Goal: Check status: Check status

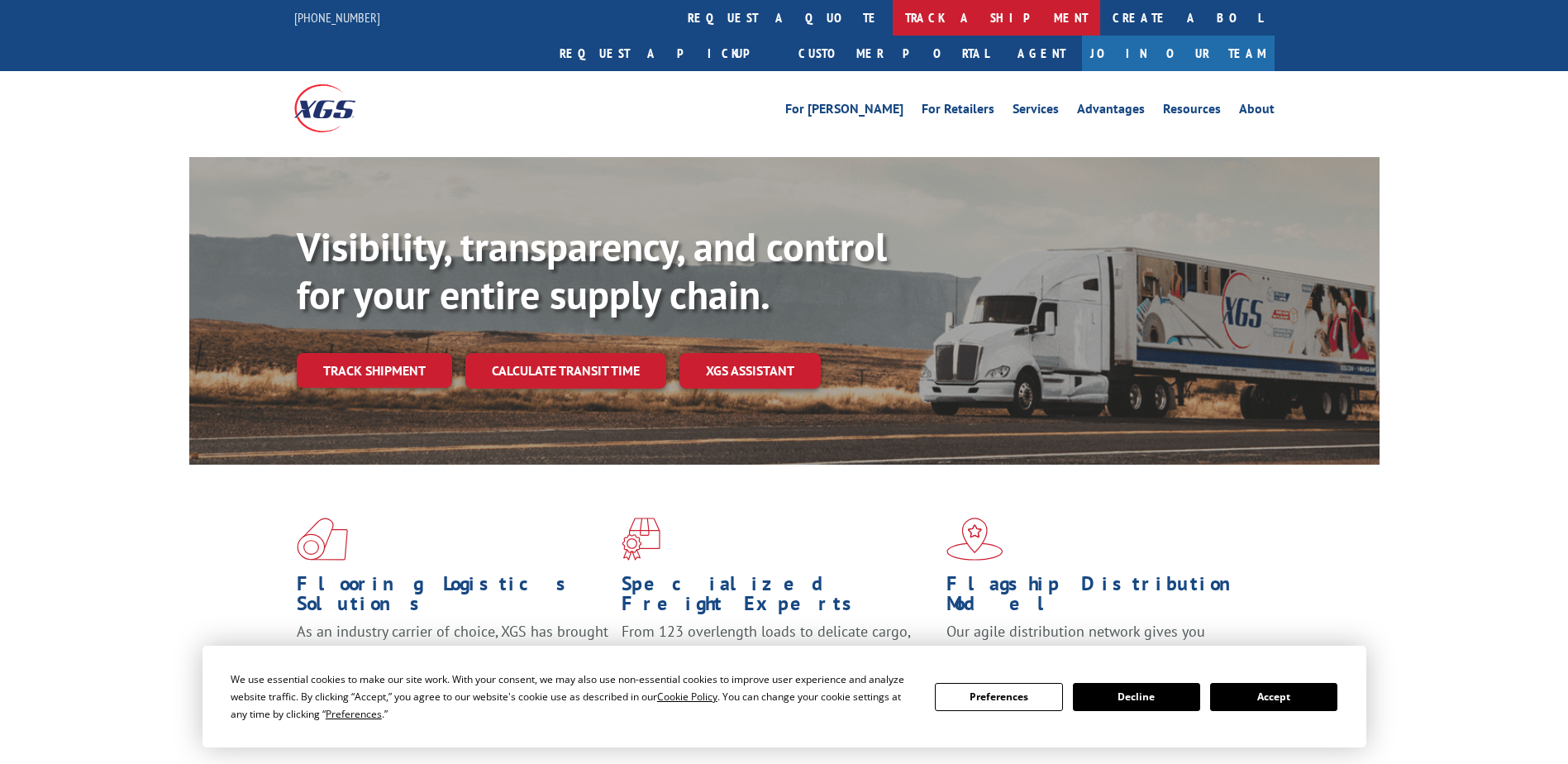
click at [893, 14] on link "track a shipment" at bounding box center [996, 18] width 207 height 36
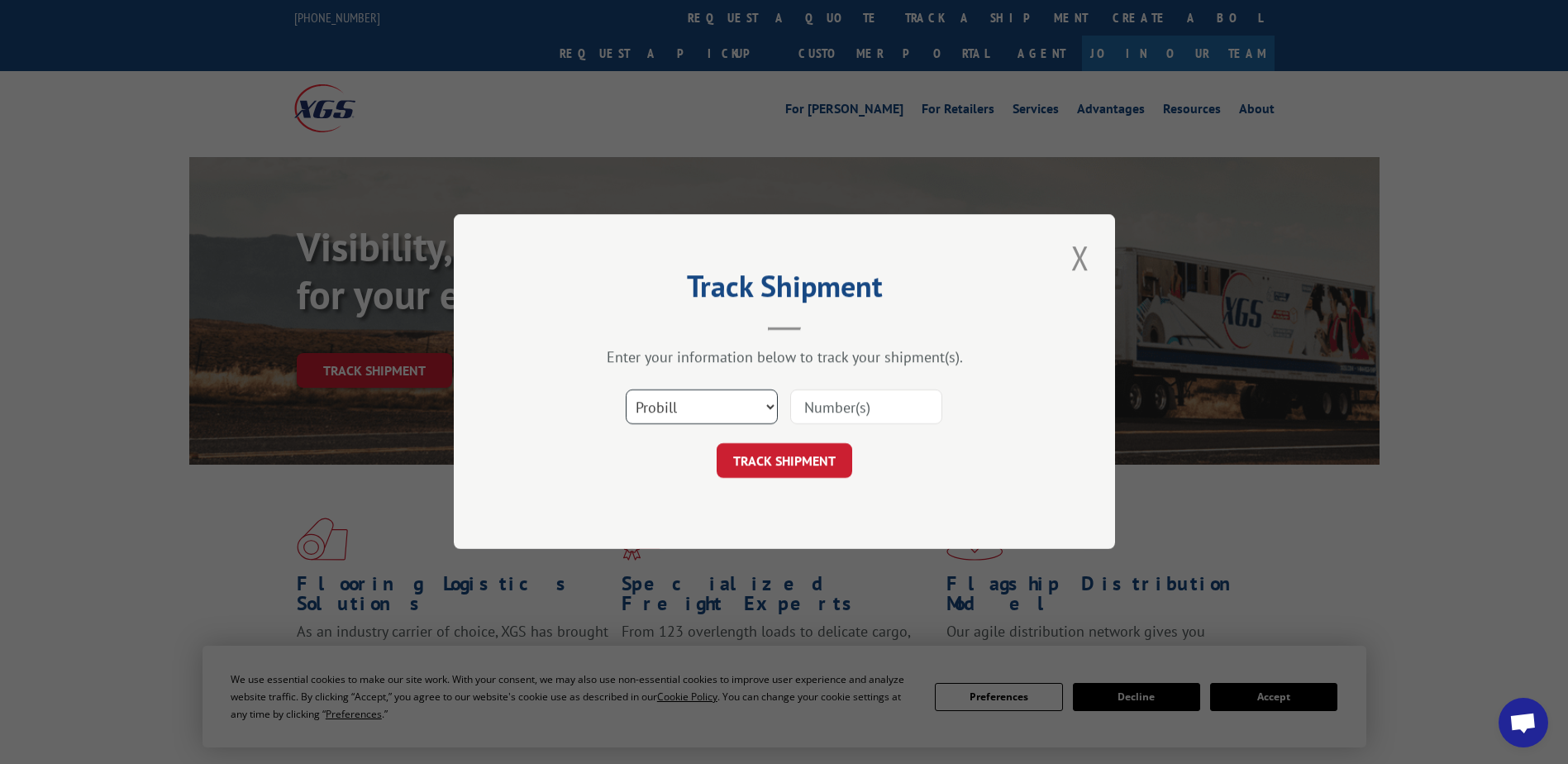
click at [738, 410] on select "Select category... Probill BOL PO" at bounding box center [702, 408] width 152 height 35
click at [765, 408] on select "Select category... Probill BOL PO" at bounding box center [702, 408] width 152 height 35
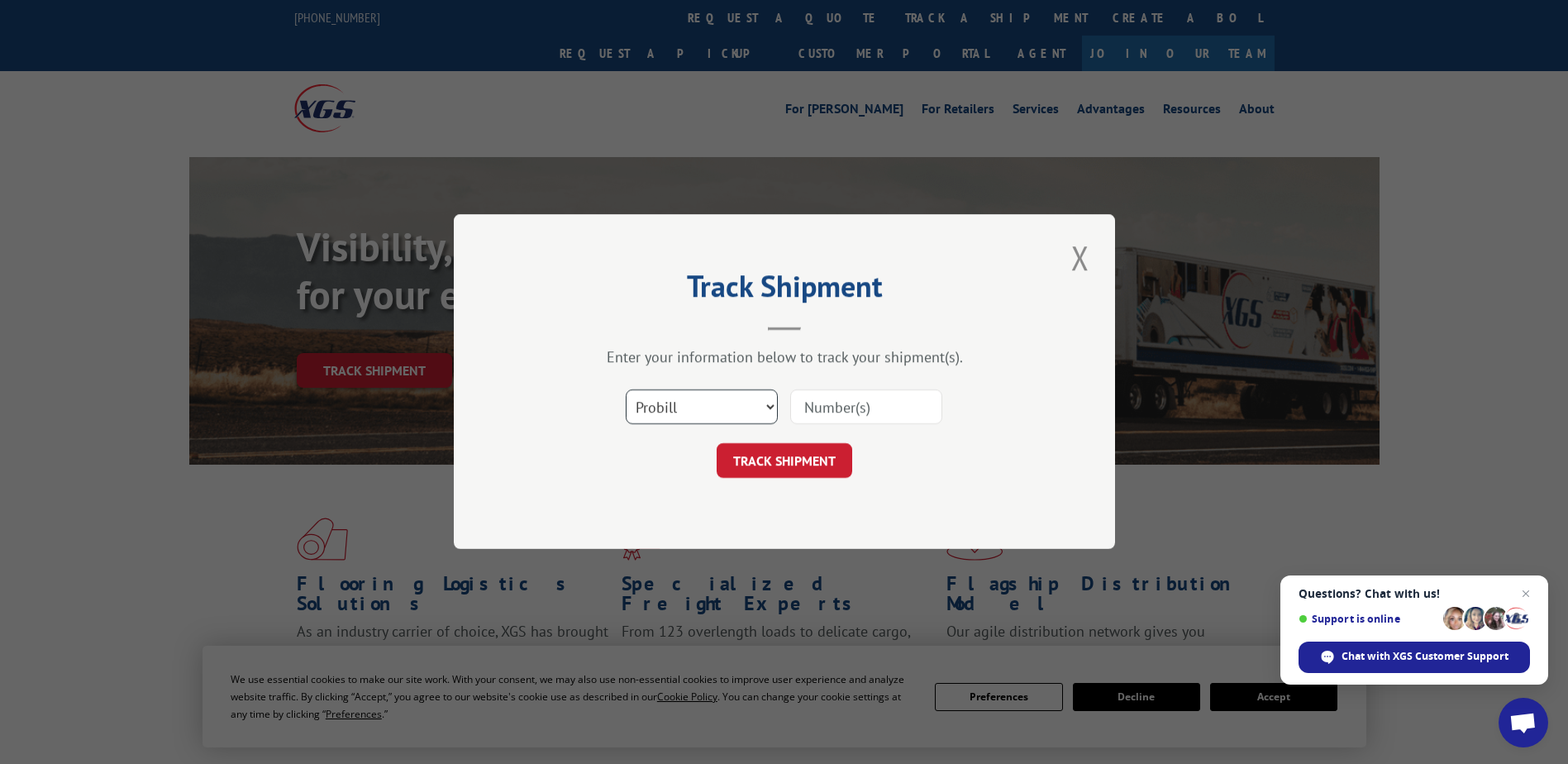
click at [765, 408] on select "Select category... Probill BOL PO" at bounding box center [702, 408] width 152 height 35
click at [883, 408] on input at bounding box center [866, 408] width 152 height 35
paste input "SS GLOBAL SYSTEMS / PREPAY & ADD PRO# 1"
drag, startPoint x: 916, startPoint y: 408, endPoint x: 720, endPoint y: 418, distance: 196.3
click at [720, 418] on div "Select category... Probill BOL PO SS GLOBAL SYSTEMS / PREPAY & ADD PRO# 1" at bounding box center [784, 408] width 496 height 55
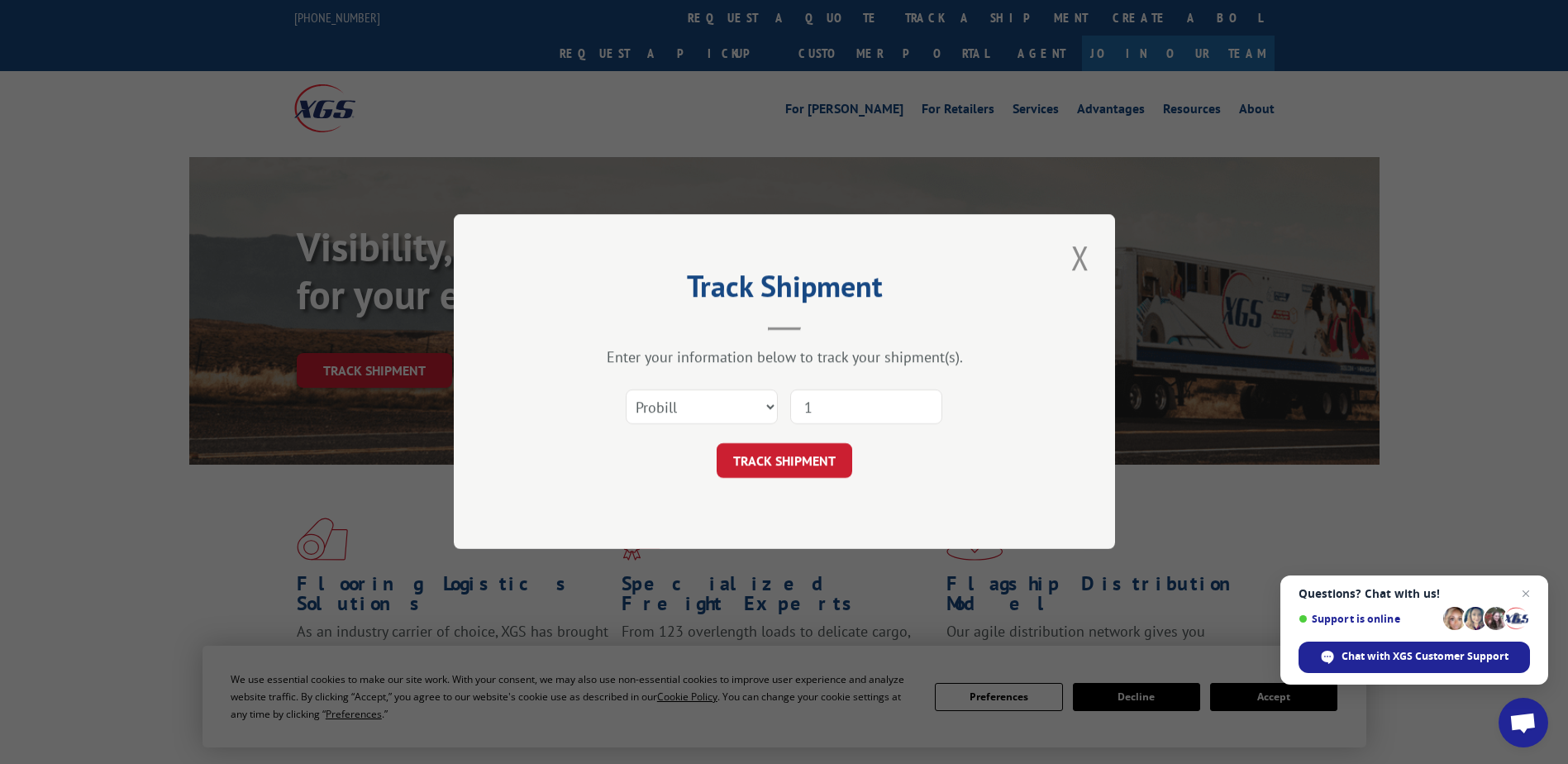
drag, startPoint x: 827, startPoint y: 409, endPoint x: 801, endPoint y: 406, distance: 26.2
click at [801, 406] on input "1" at bounding box center [866, 408] width 152 height 35
paste input "17336922"
type input "17336922"
click at [817, 460] on button "TRACK SHIPMENT" at bounding box center [784, 460] width 135 height 35
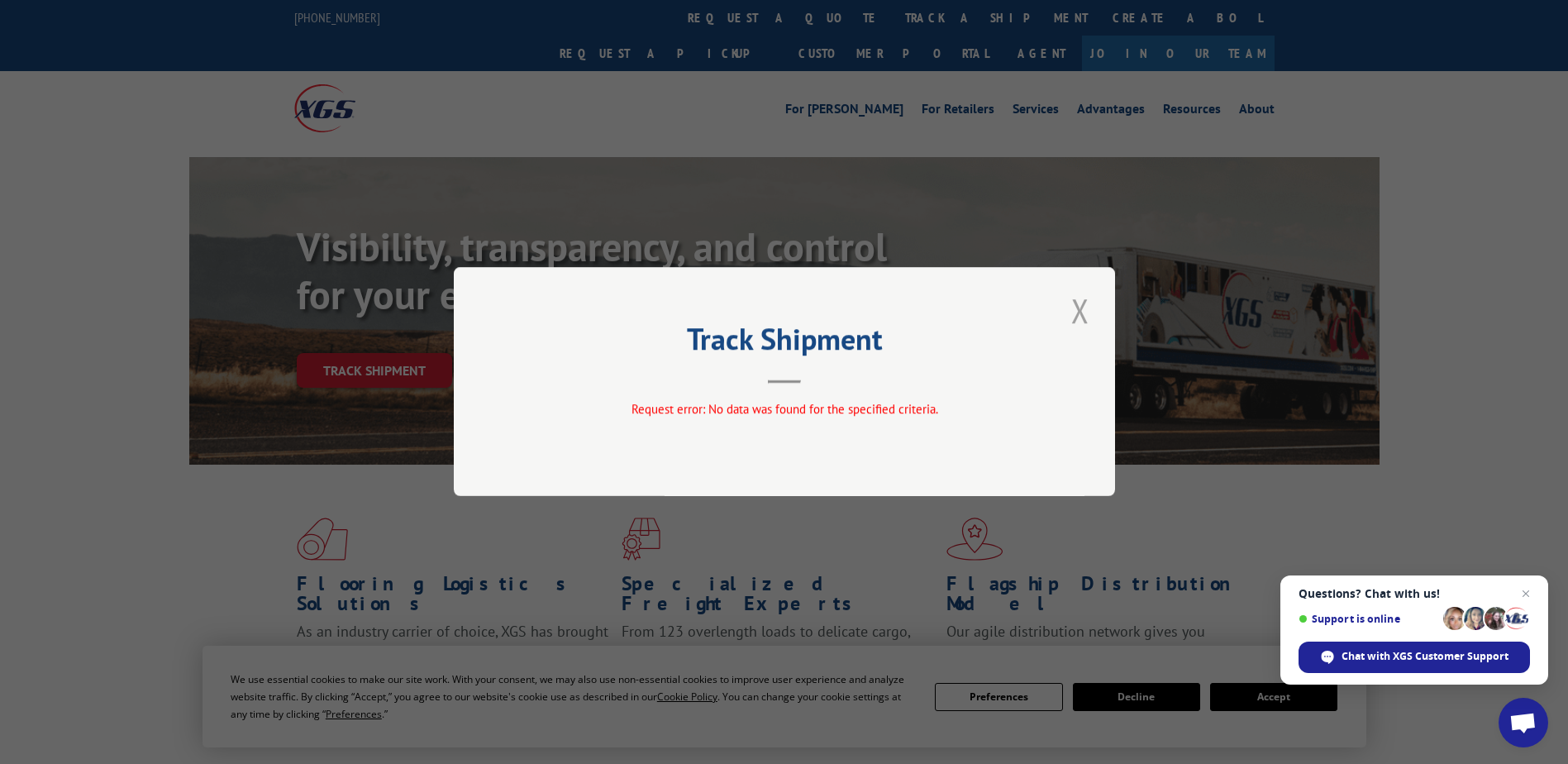
click at [1084, 305] on button "Close modal" at bounding box center [1081, 310] width 28 height 45
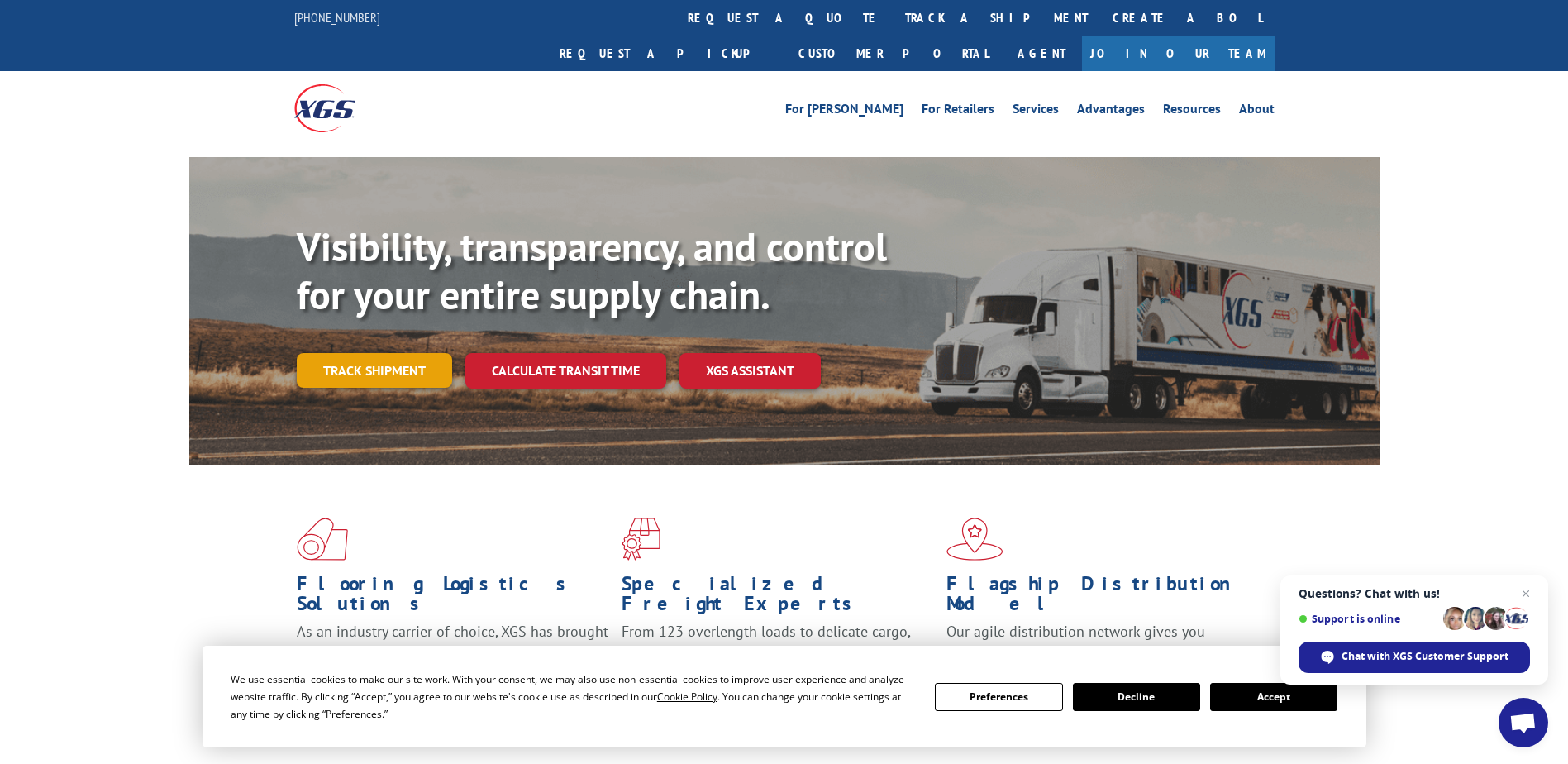
click at [360, 353] on link "Track shipment" at bounding box center [375, 370] width 155 height 35
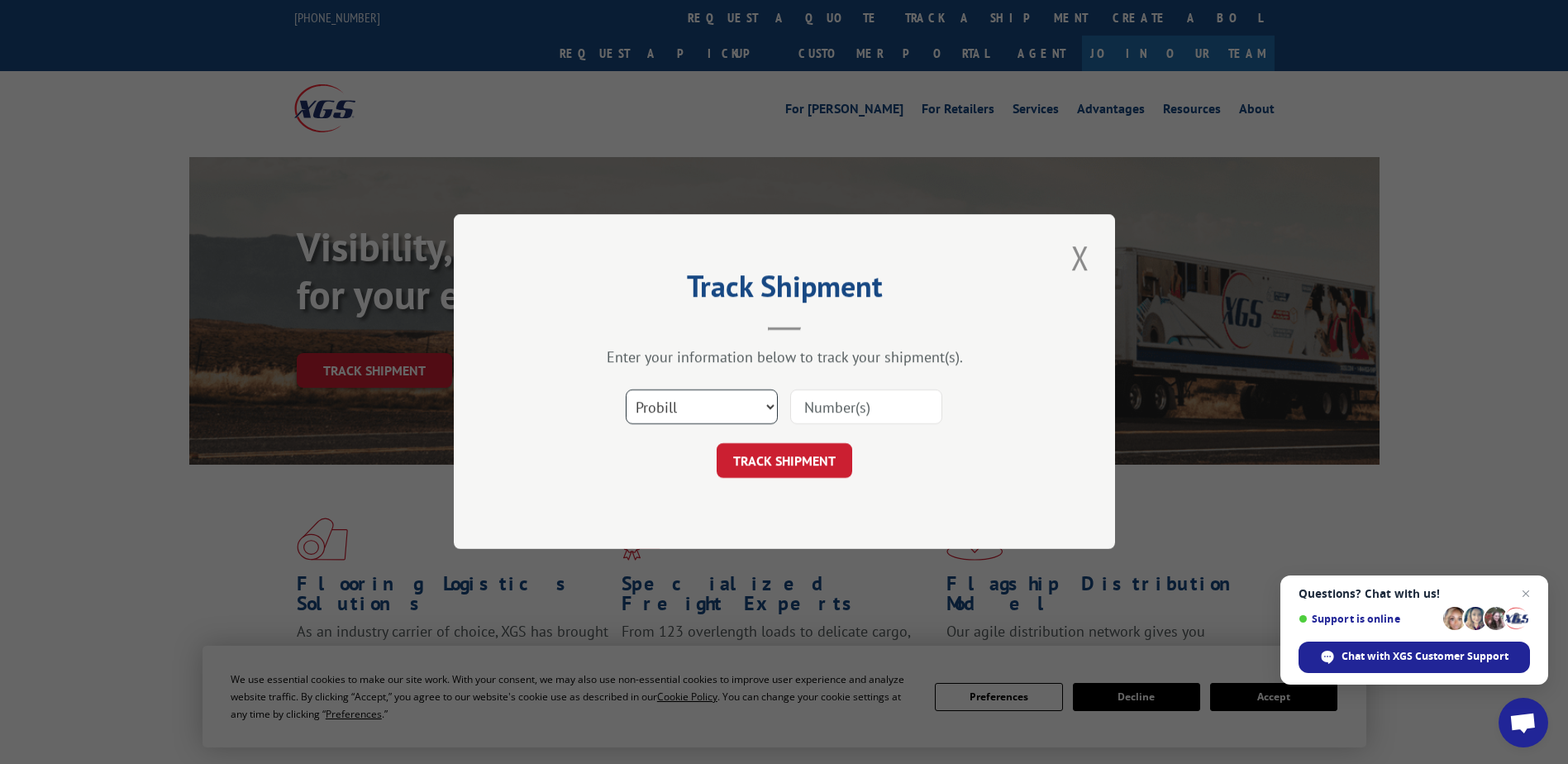
click at [770, 410] on select "Select category... Probill BOL PO" at bounding box center [702, 408] width 152 height 35
select select "bol"
click at [626, 391] on select "Select category... Probill BOL PO" at bounding box center [702, 408] width 152 height 35
click at [830, 391] on input at bounding box center [866, 408] width 152 height 35
paste input "17336922"
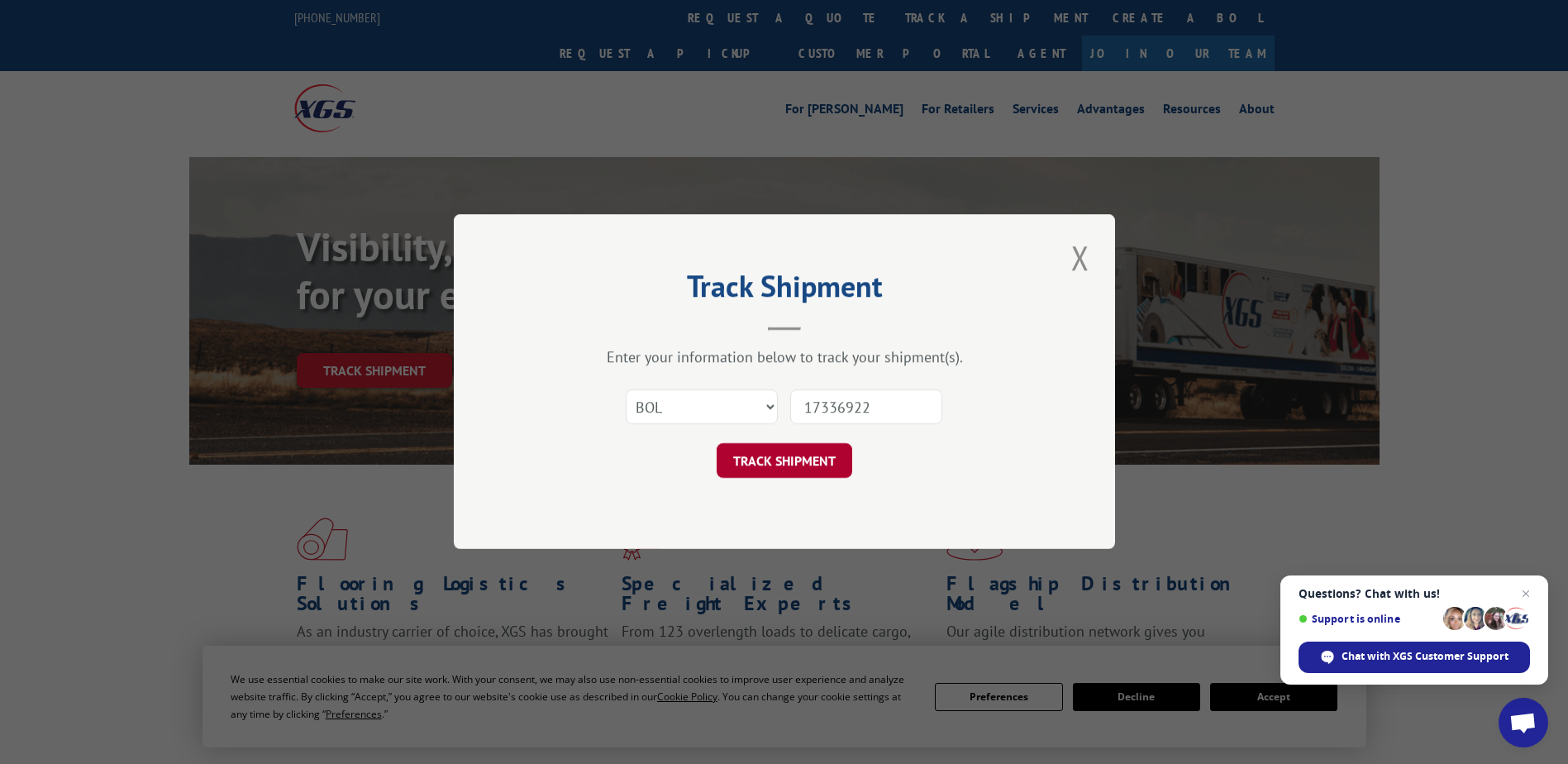
type input "17336922"
click at [808, 463] on button "TRACK SHIPMENT" at bounding box center [784, 460] width 135 height 35
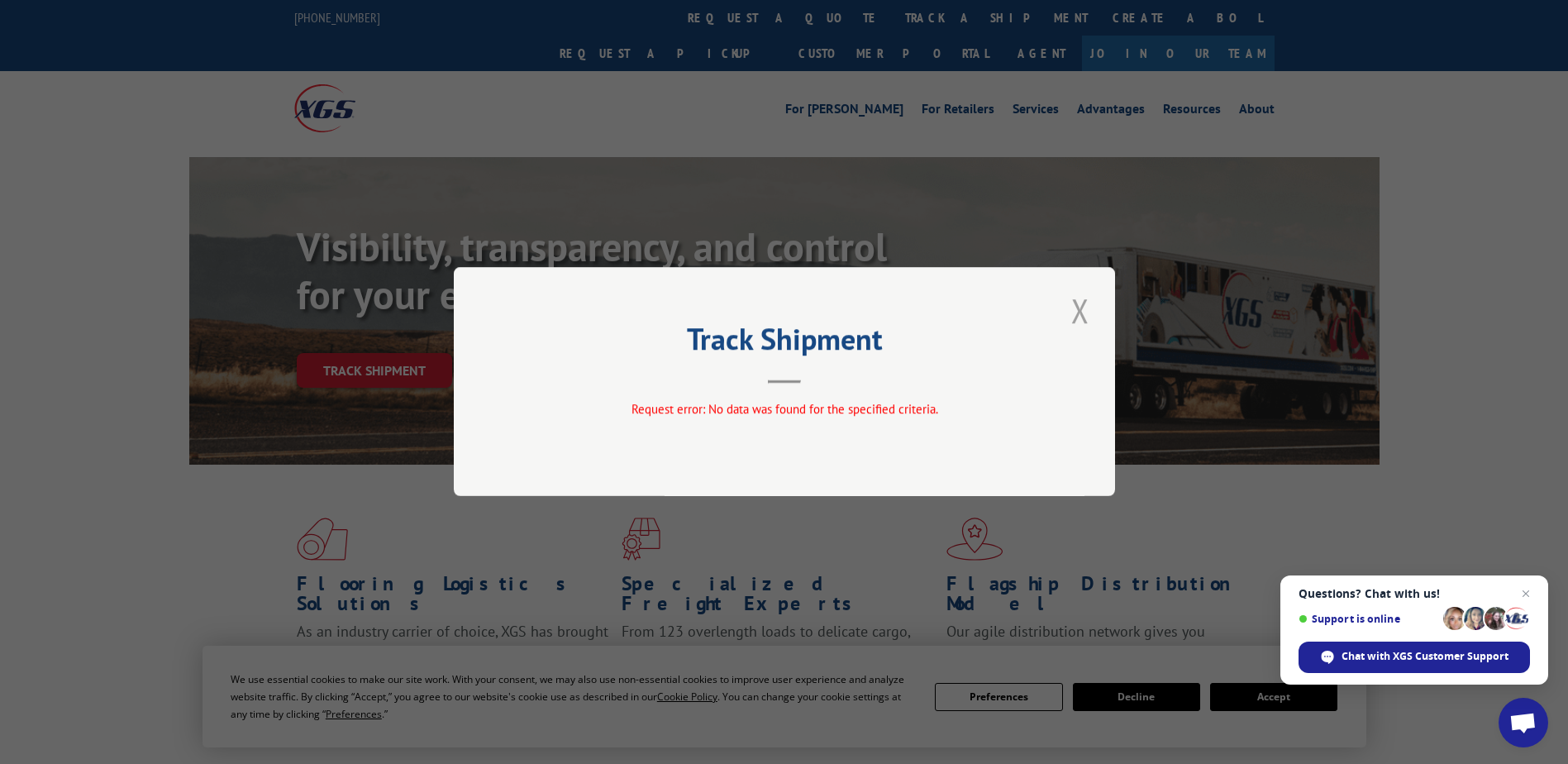
click at [1081, 310] on button "Close modal" at bounding box center [1081, 310] width 28 height 45
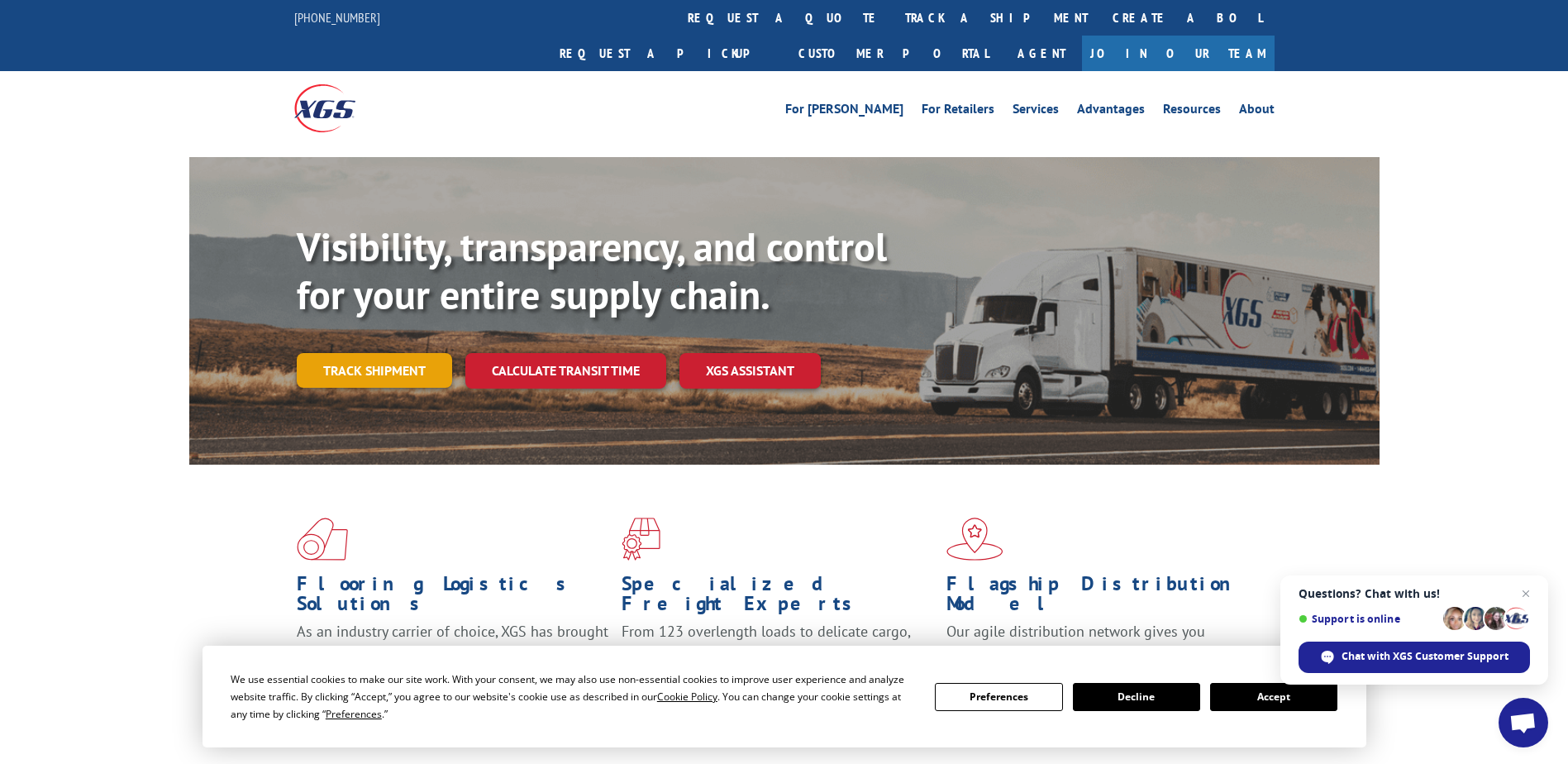
click at [409, 353] on link "Track shipment" at bounding box center [375, 370] width 155 height 35
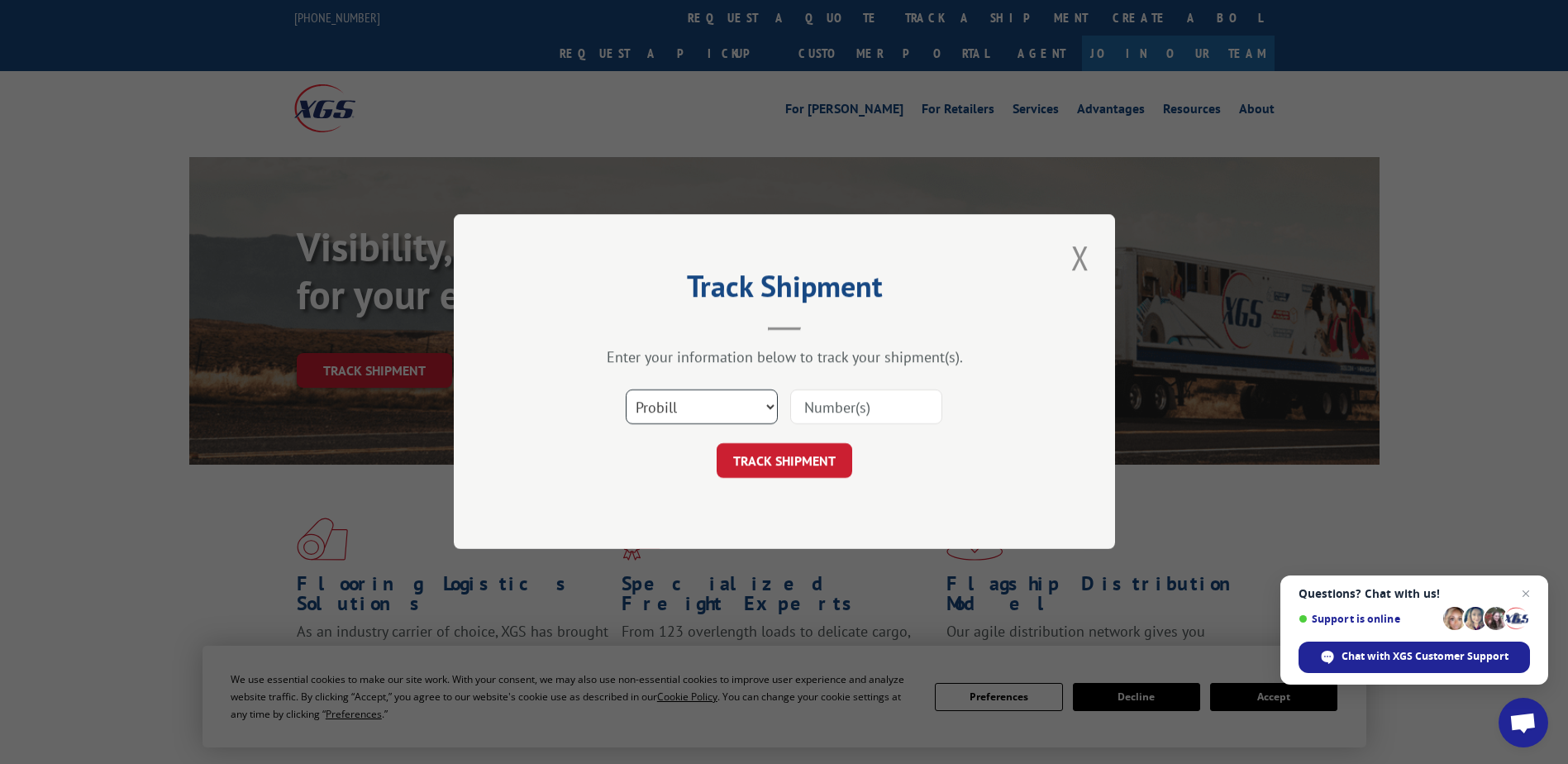
click at [771, 408] on select "Select category... Probill BOL PO" at bounding box center [702, 408] width 152 height 35
click at [827, 420] on input at bounding box center [866, 408] width 152 height 35
paste input "17336922"
type input "17336922"
click at [819, 448] on button "TRACK SHIPMENT" at bounding box center [784, 460] width 135 height 35
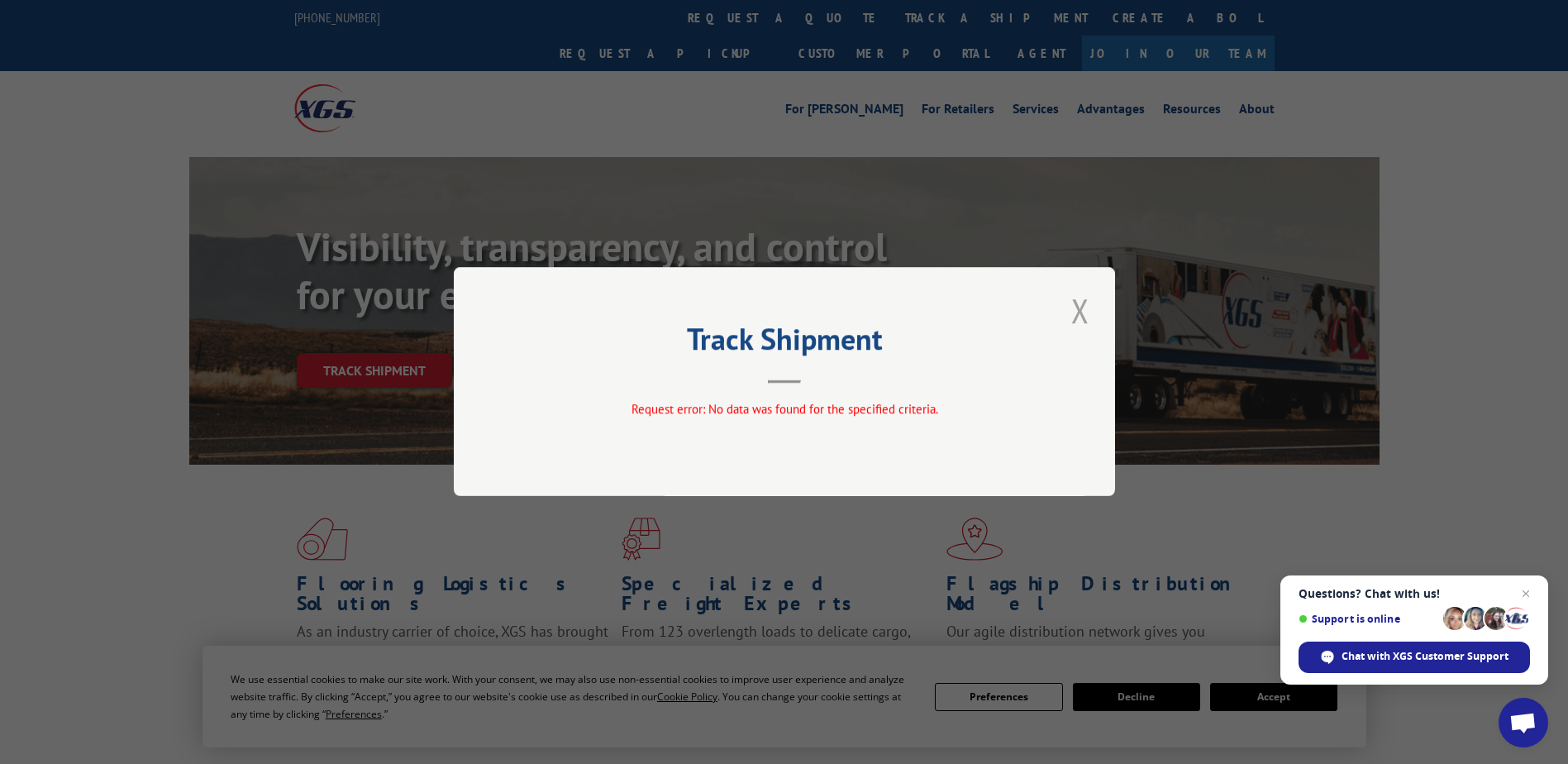
click at [1086, 302] on button "Close modal" at bounding box center [1081, 310] width 28 height 45
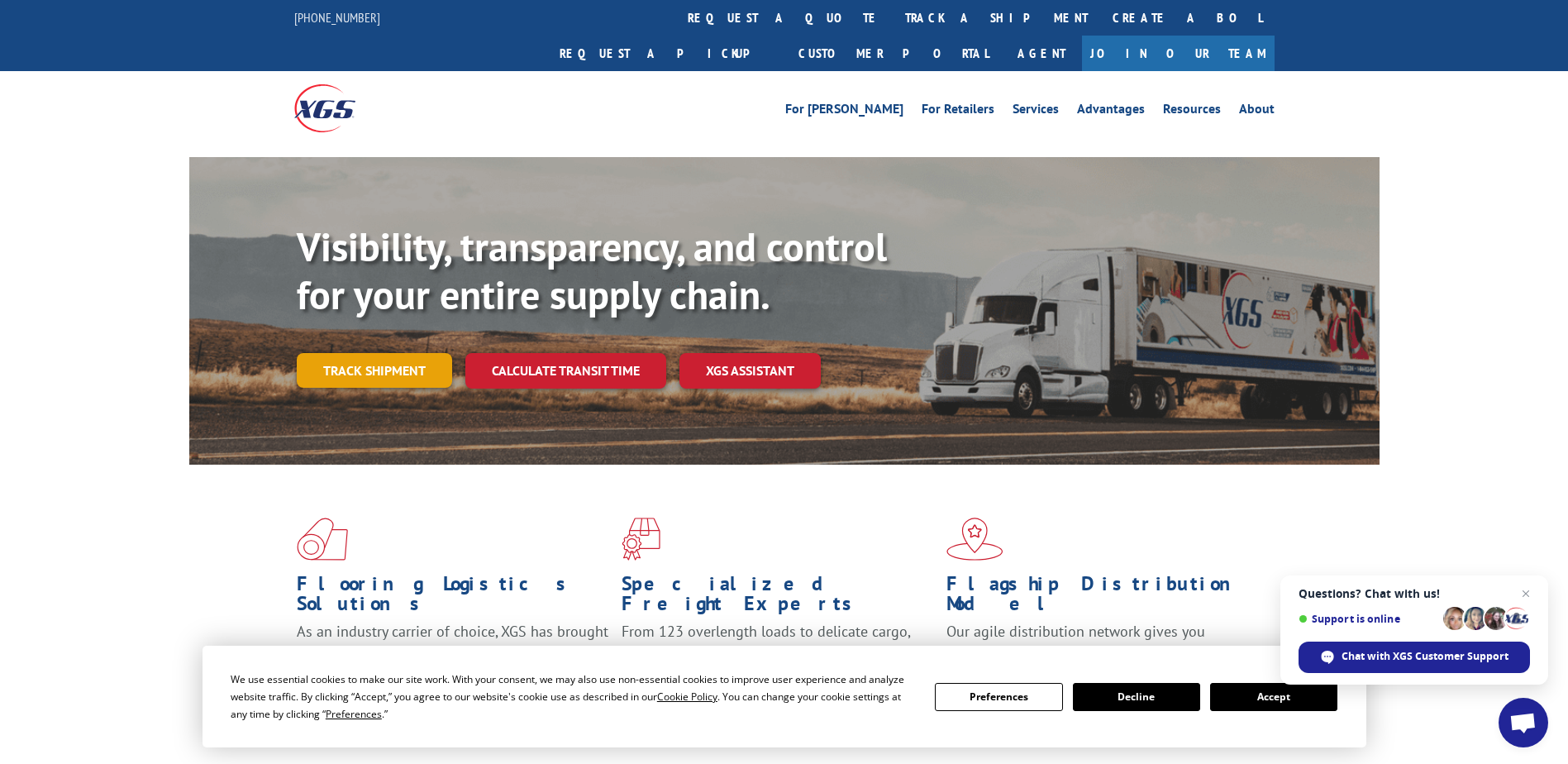
click at [399, 353] on link "Track shipment" at bounding box center [375, 370] width 155 height 35
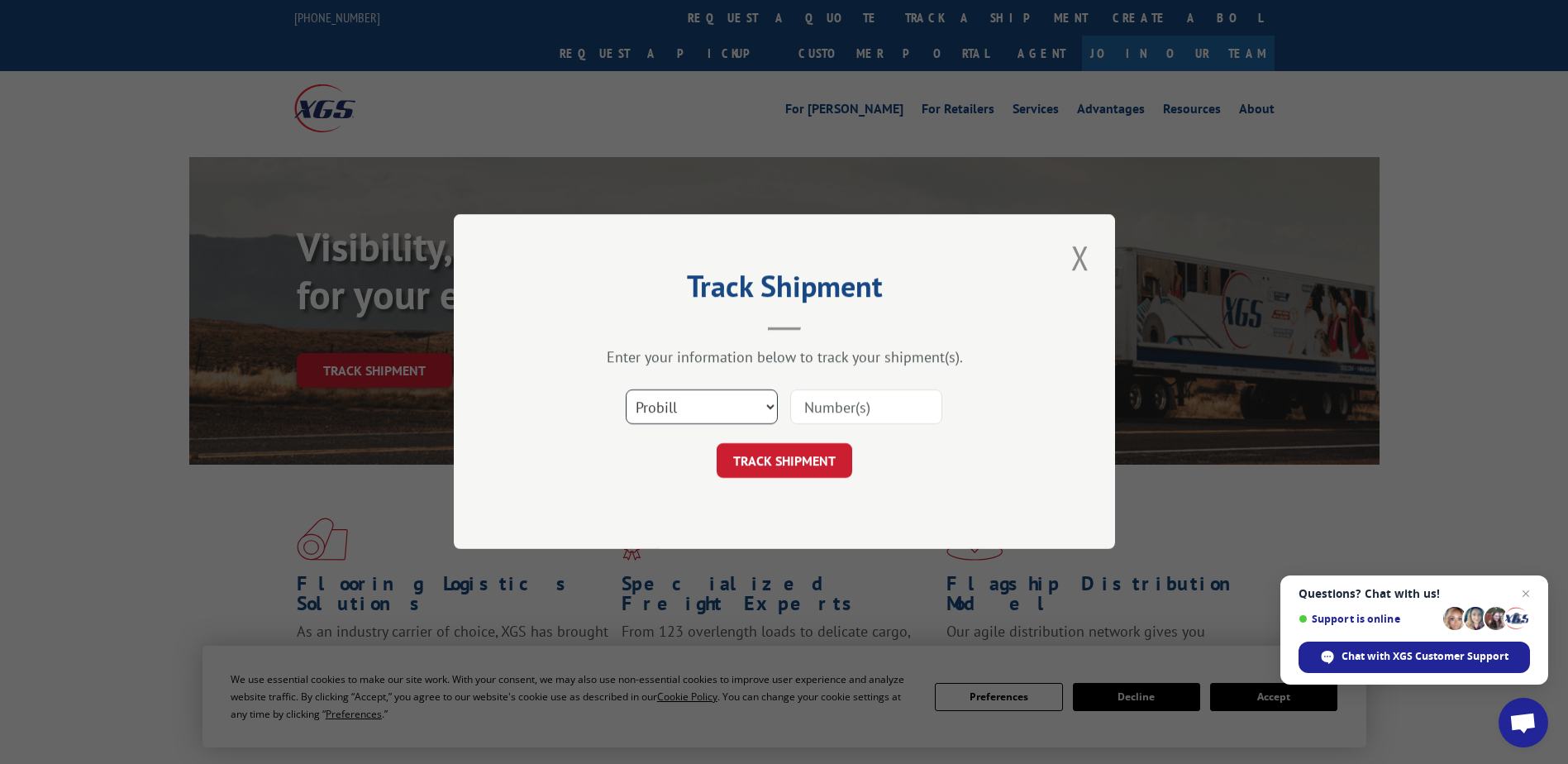
click at [703, 401] on select "Select category... Probill BOL PO" at bounding box center [702, 408] width 152 height 35
select select "po"
click at [626, 391] on select "Select category... Probill BOL PO" at bounding box center [702, 408] width 152 height 35
click at [814, 408] on input at bounding box center [866, 408] width 152 height 35
paste input "17336922"
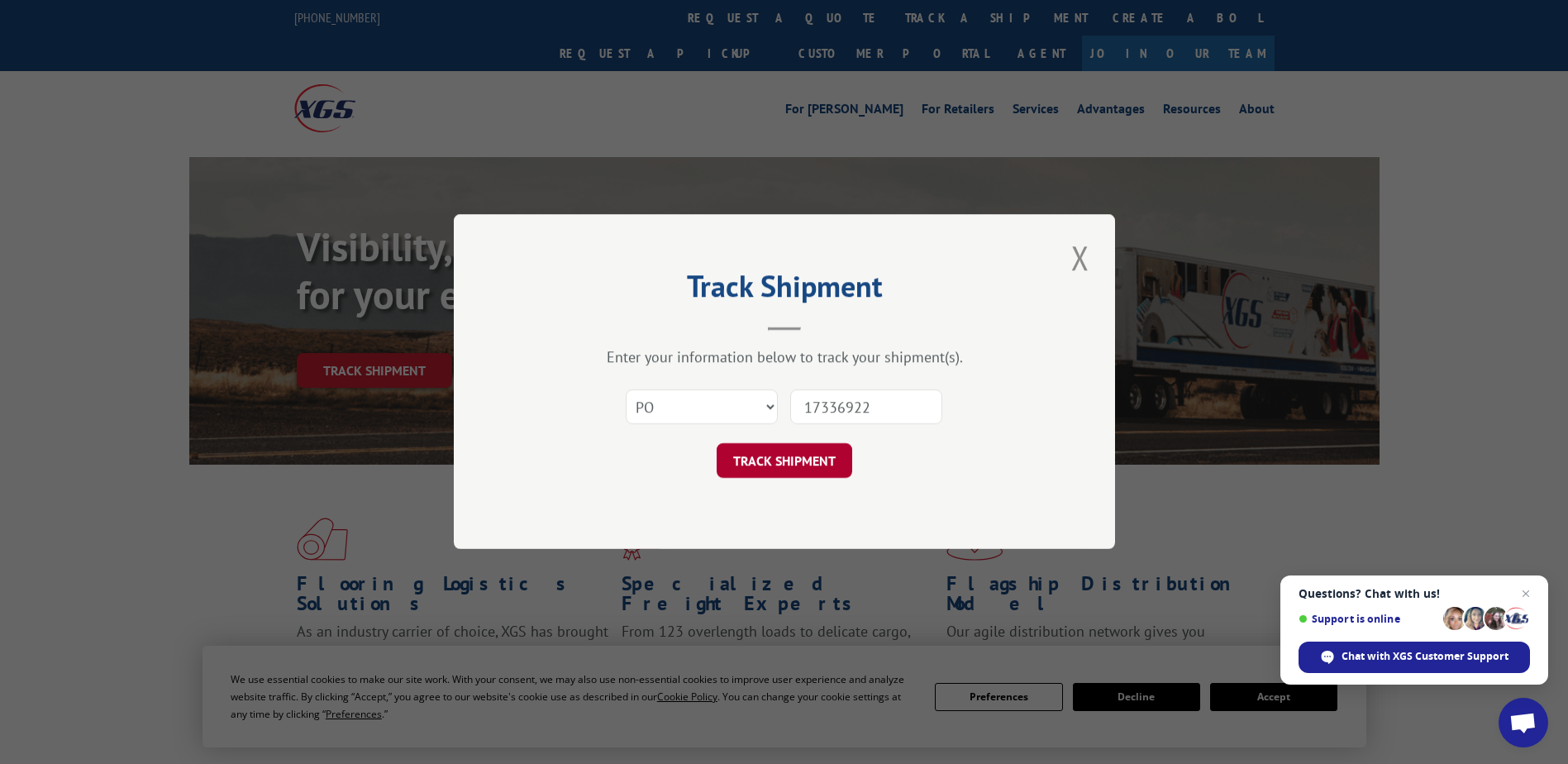
type input "17336922"
click at [786, 468] on button "TRACK SHIPMENT" at bounding box center [784, 460] width 135 height 35
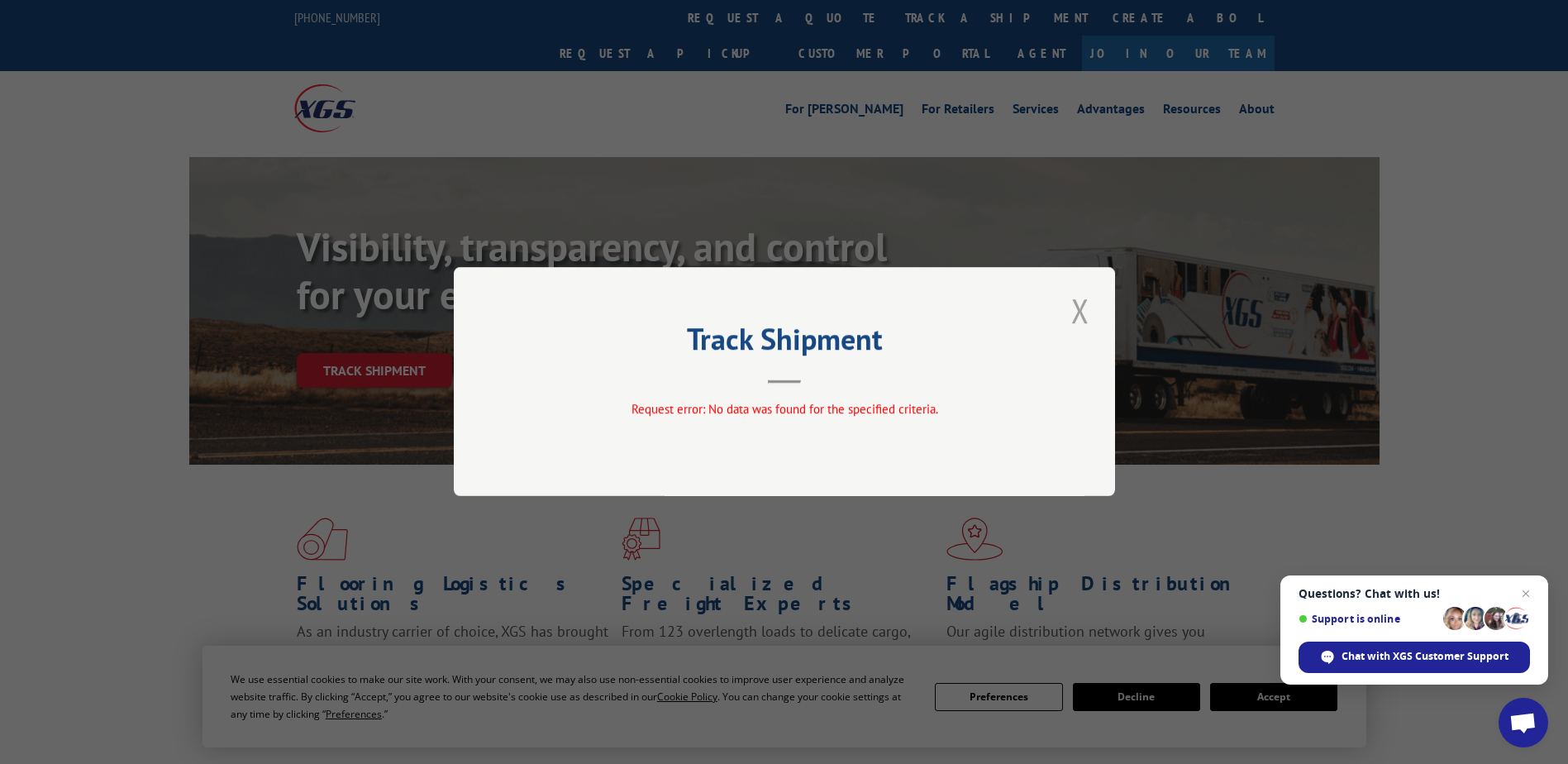
click at [1085, 312] on button "Close modal" at bounding box center [1081, 310] width 28 height 45
